Goal: Information Seeking & Learning: Learn about a topic

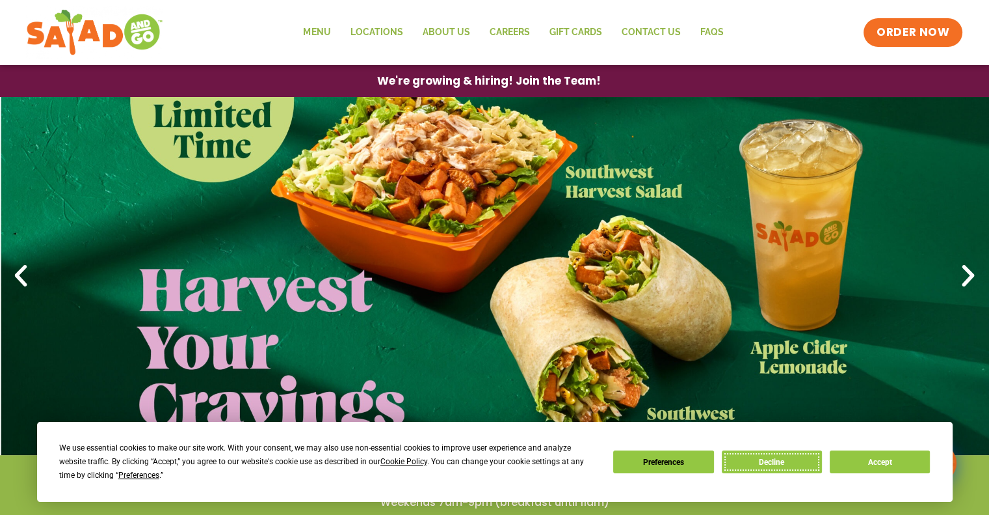
click at [762, 459] on button "Decline" at bounding box center [772, 461] width 100 height 23
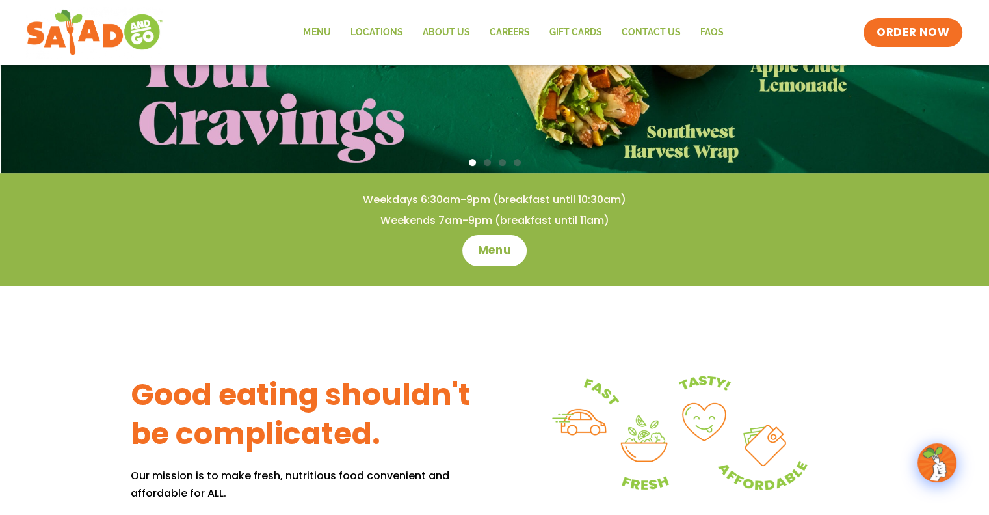
scroll to position [325, 0]
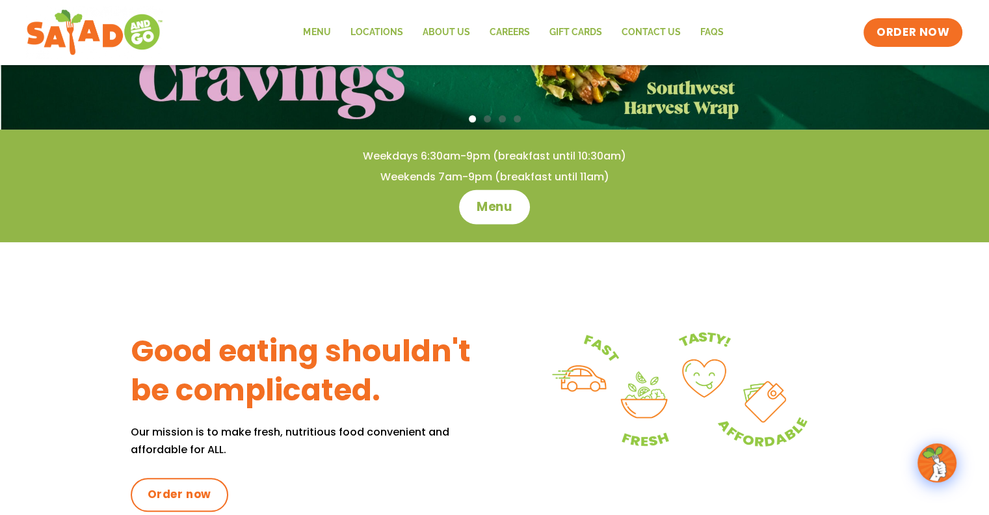
click at [494, 206] on span "Menu" at bounding box center [494, 206] width 37 height 17
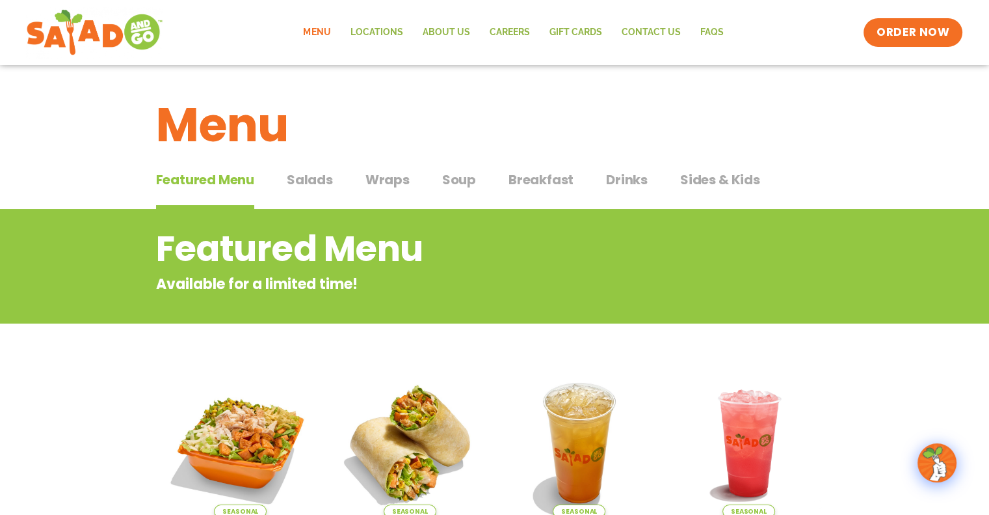
click at [397, 183] on span "Wraps" at bounding box center [388, 180] width 44 height 20
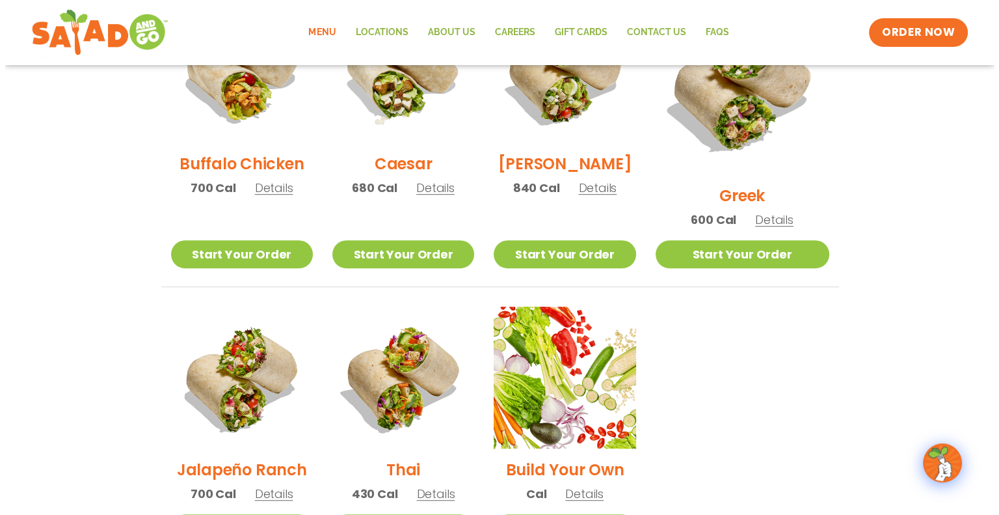
scroll to position [650, 0]
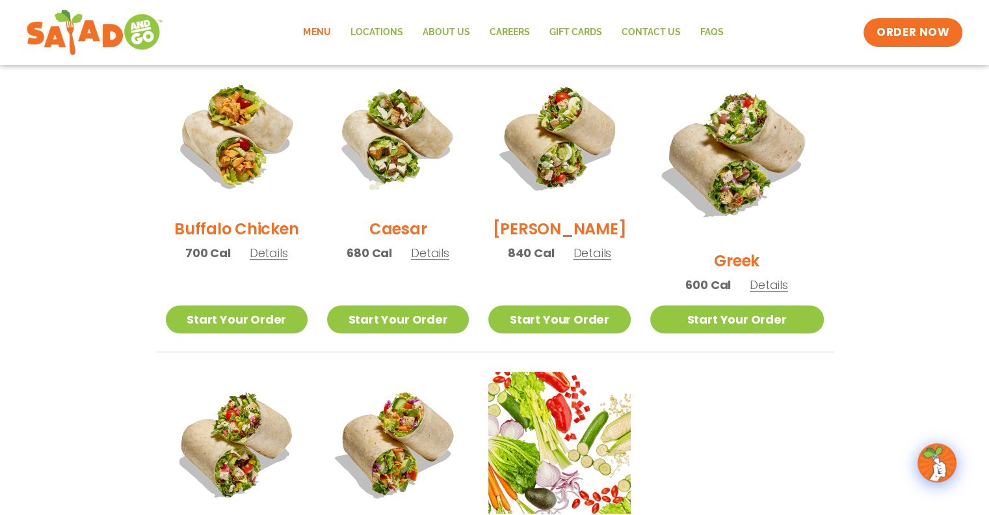
click at [743, 150] on img at bounding box center [737, 153] width 174 height 174
